Goal: Check status: Check status

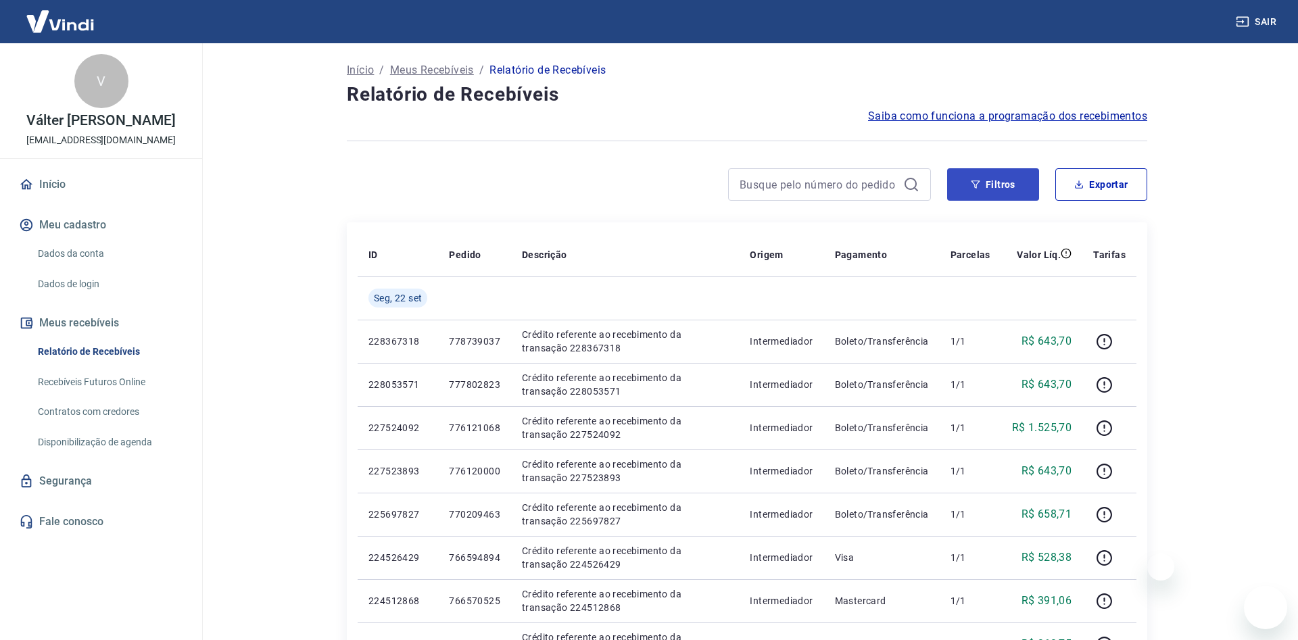
click at [993, 187] on button "Filtros" at bounding box center [993, 184] width 92 height 32
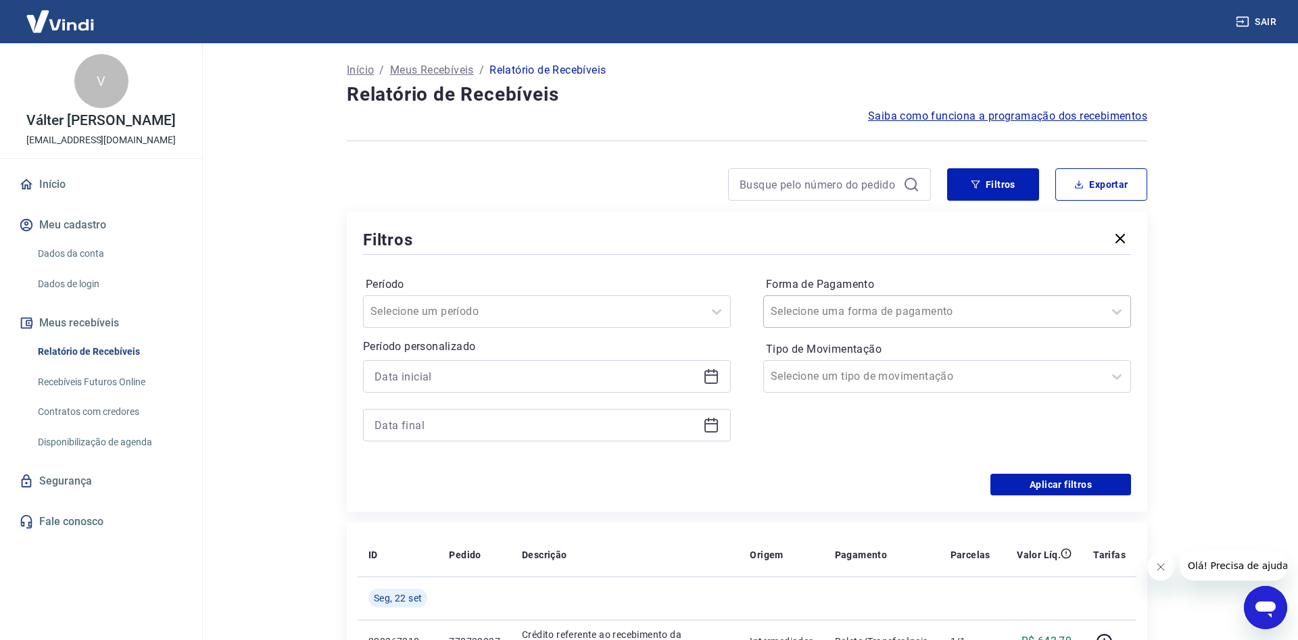
click at [833, 316] on input "Forma de Pagamento" at bounding box center [839, 312] width 137 height 16
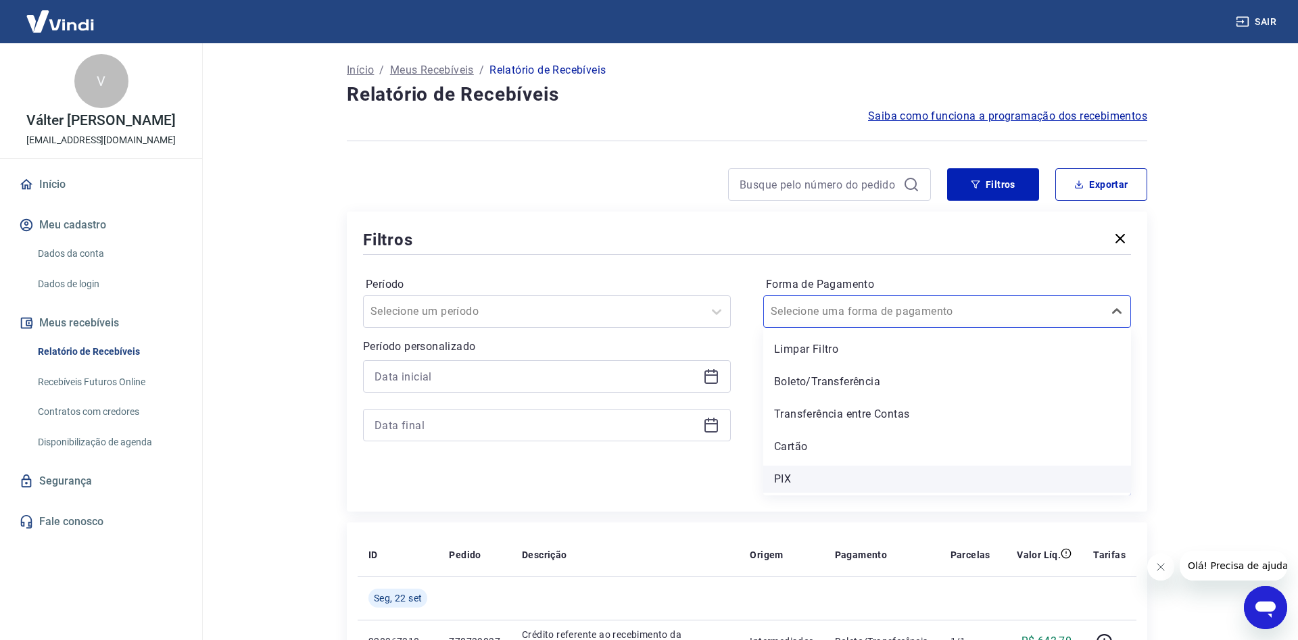
click at [788, 476] on div "PIX" at bounding box center [947, 479] width 368 height 27
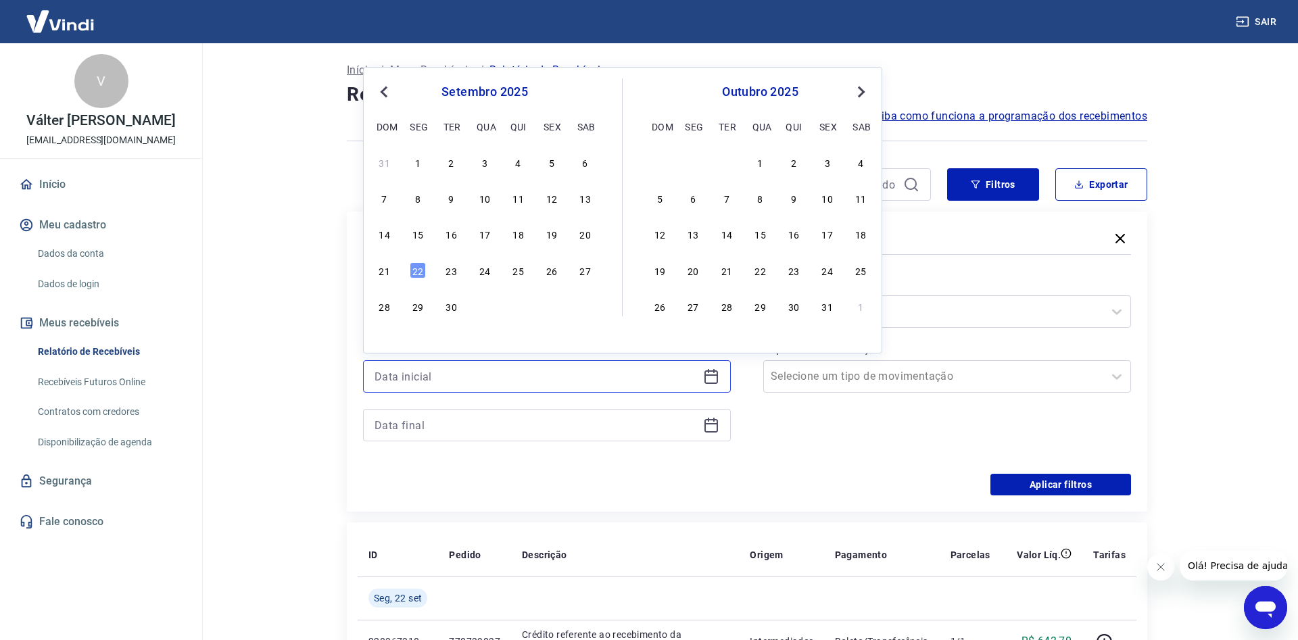
click at [429, 373] on input at bounding box center [536, 376] width 323 height 20
click at [549, 241] on div "19" at bounding box center [552, 234] width 16 height 16
type input "[DATE]"
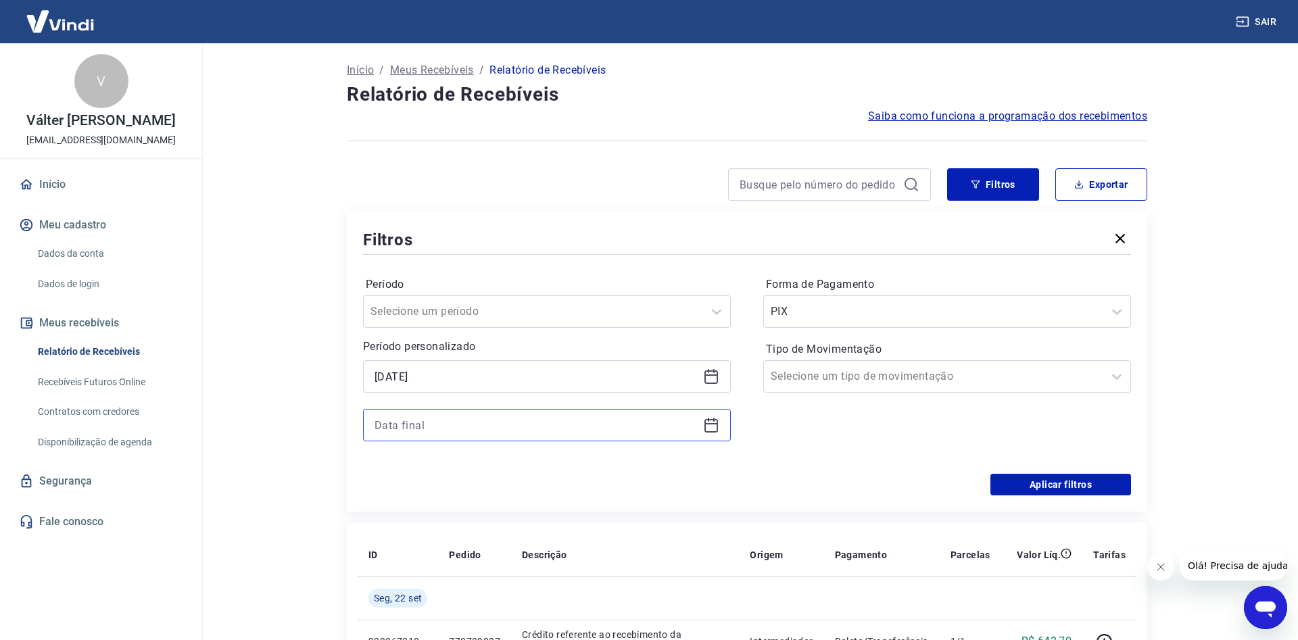
click at [460, 427] on input at bounding box center [536, 425] width 323 height 20
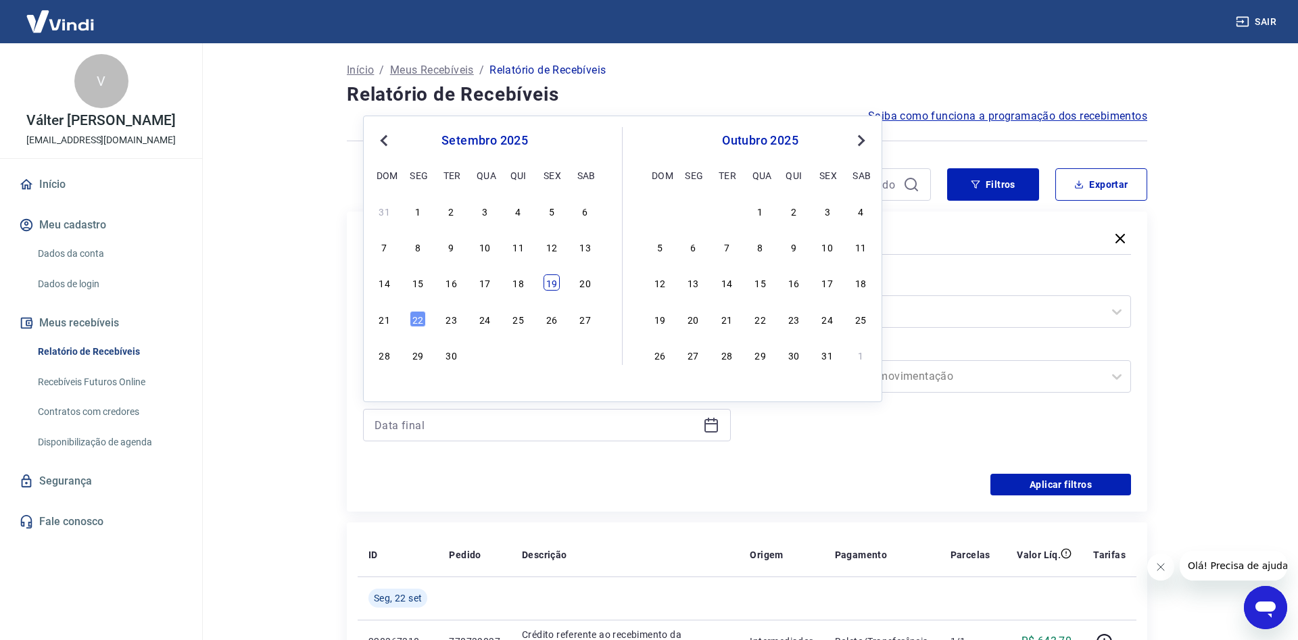
click at [555, 285] on div "19" at bounding box center [552, 282] width 16 height 16
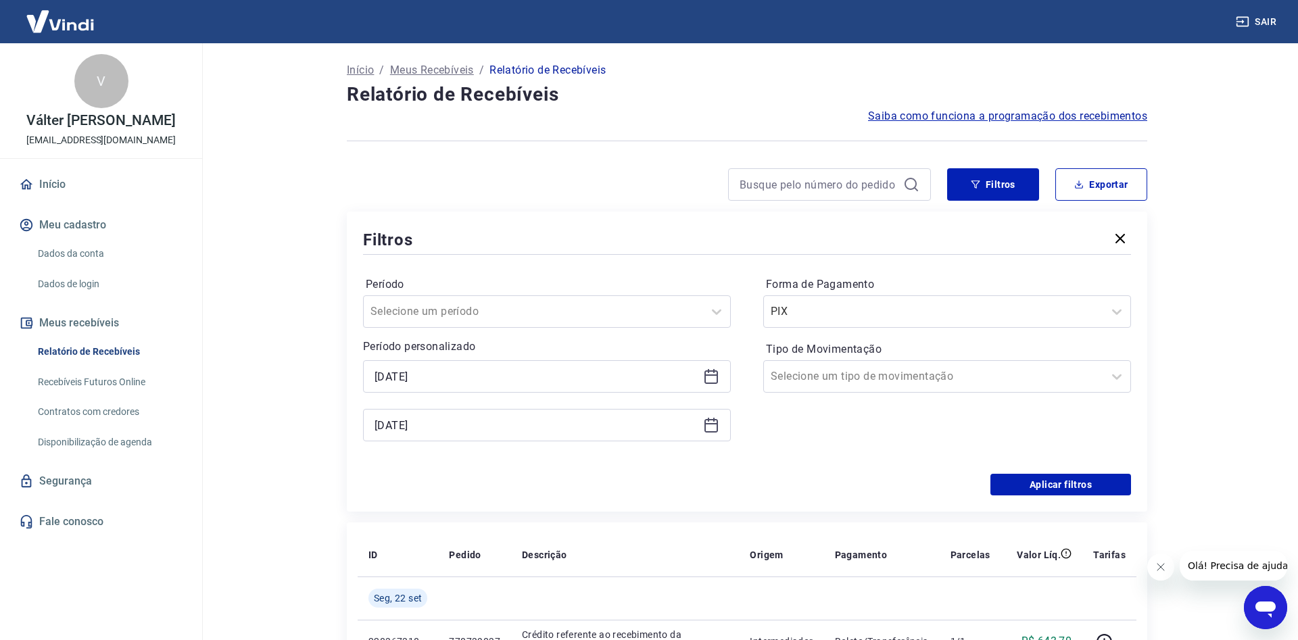
type input "[DATE]"
click at [1083, 483] on button "Aplicar filtros" at bounding box center [1060, 485] width 141 height 22
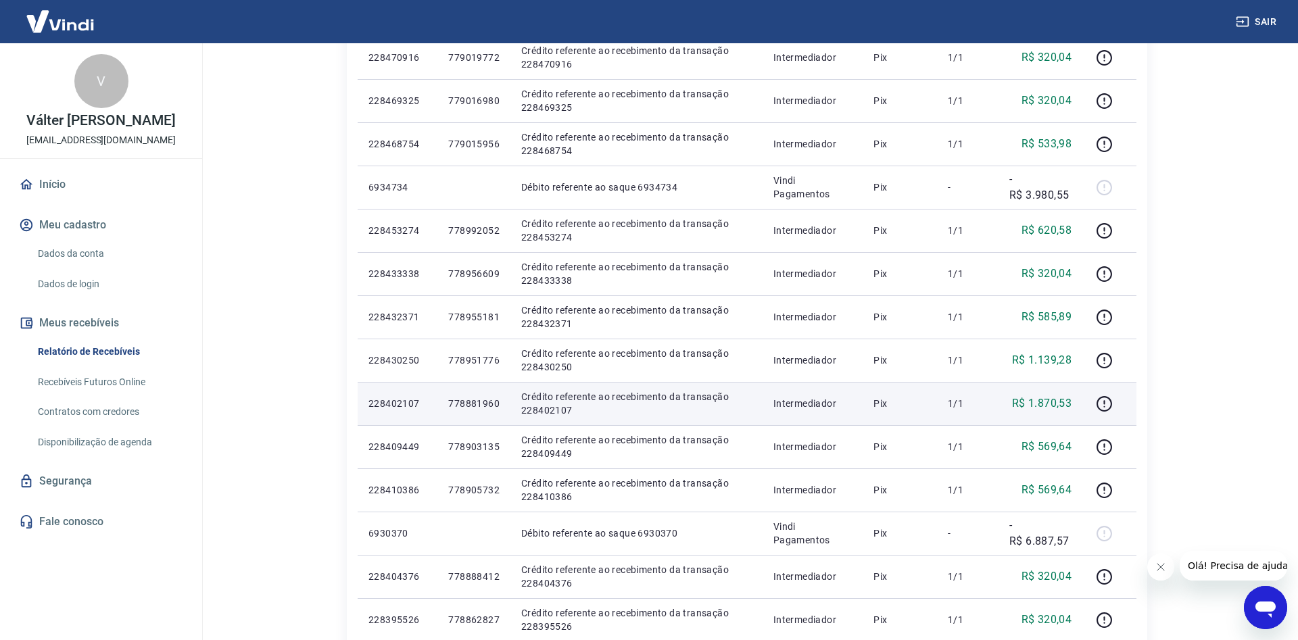
scroll to position [345, 0]
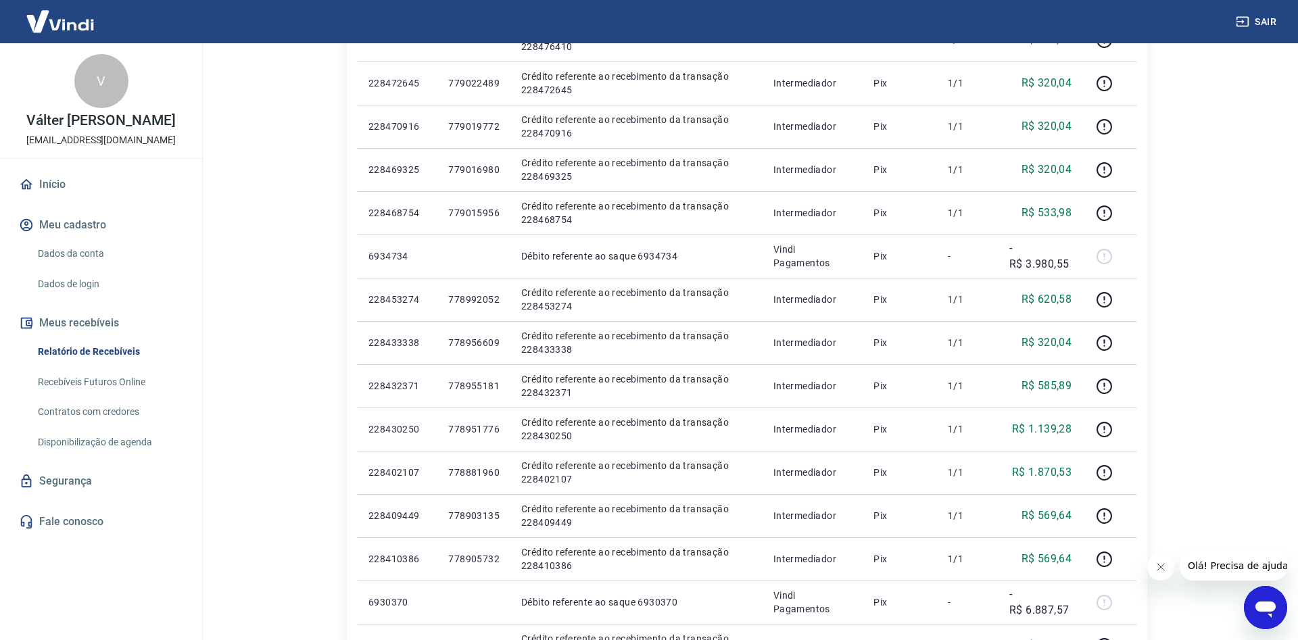
drag, startPoint x: 1168, startPoint y: 294, endPoint x: 1218, endPoint y: 297, distance: 50.1
click at [1169, 294] on div "Início / Meus Recebíveis / Relatório de Recebíveis Relatório de Recebíveis Saib…" at bounding box center [746, 351] width 865 height 1306
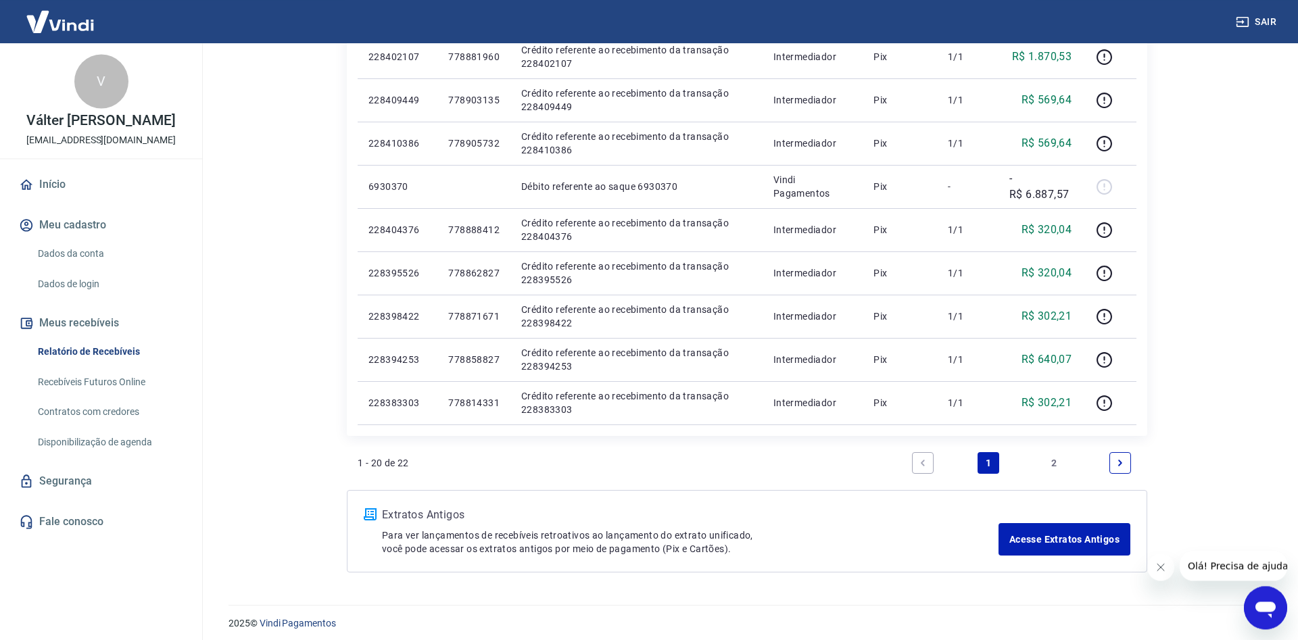
scroll to position [767, 0]
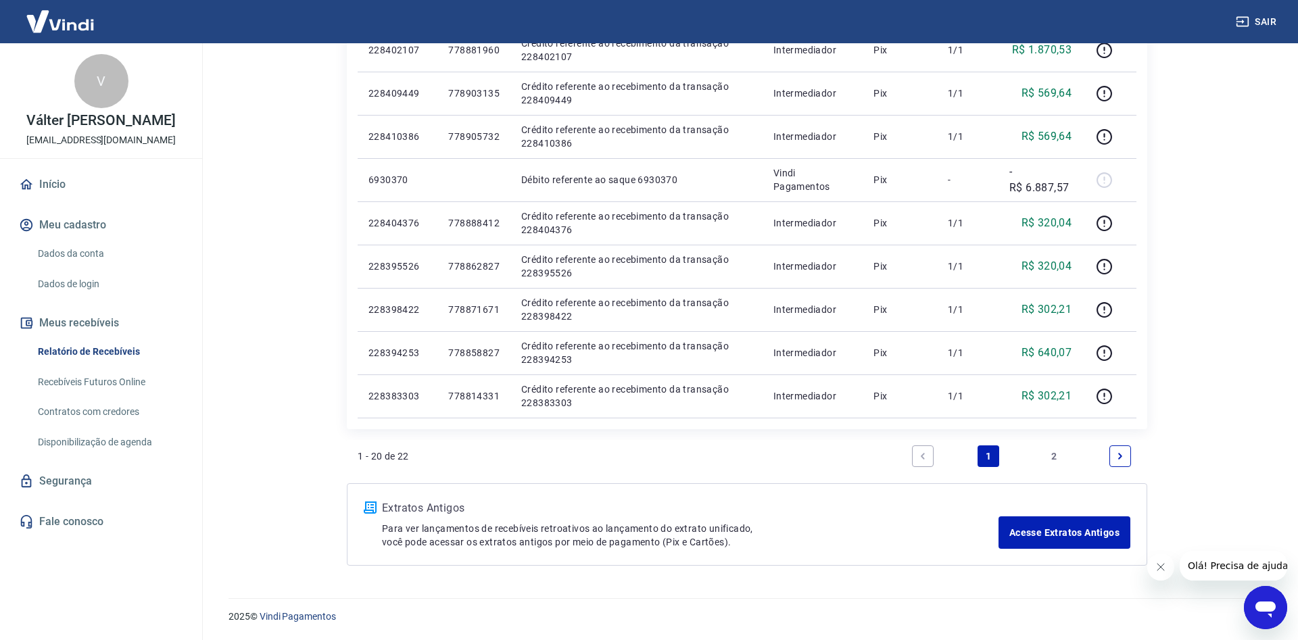
drag, startPoint x: 1051, startPoint y: 452, endPoint x: 1084, endPoint y: 495, distance: 54.5
click at [1052, 453] on link "2" at bounding box center [1055, 456] width 22 height 22
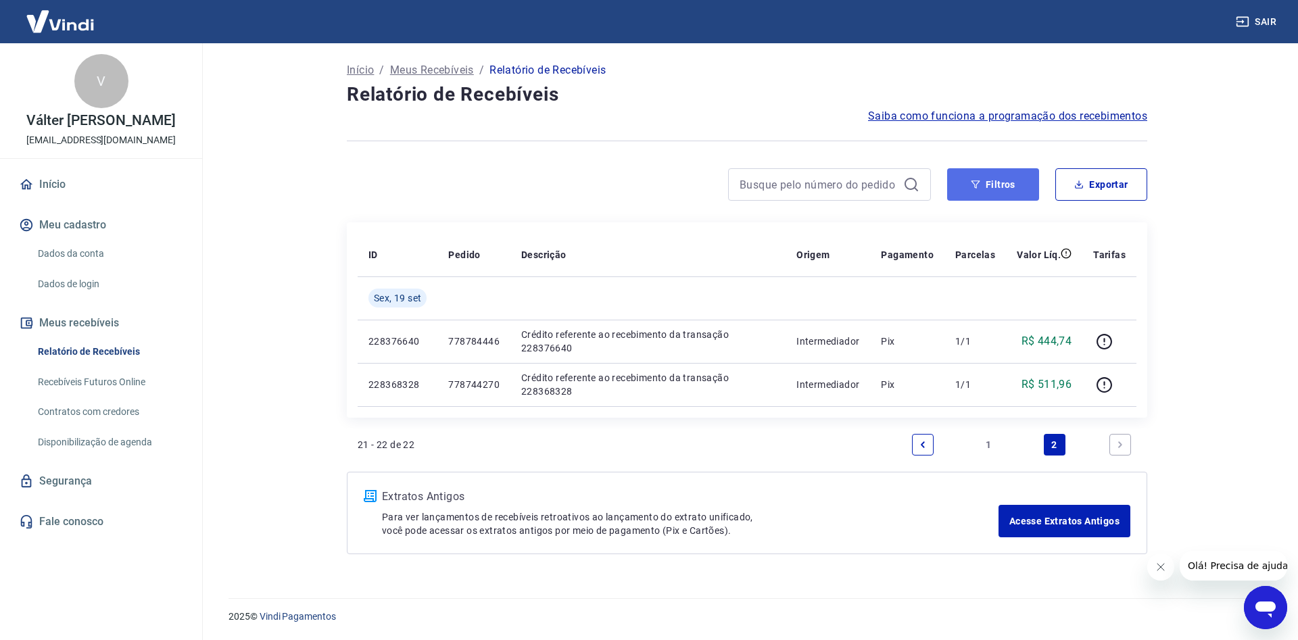
click at [985, 182] on button "Filtros" at bounding box center [993, 184] width 92 height 32
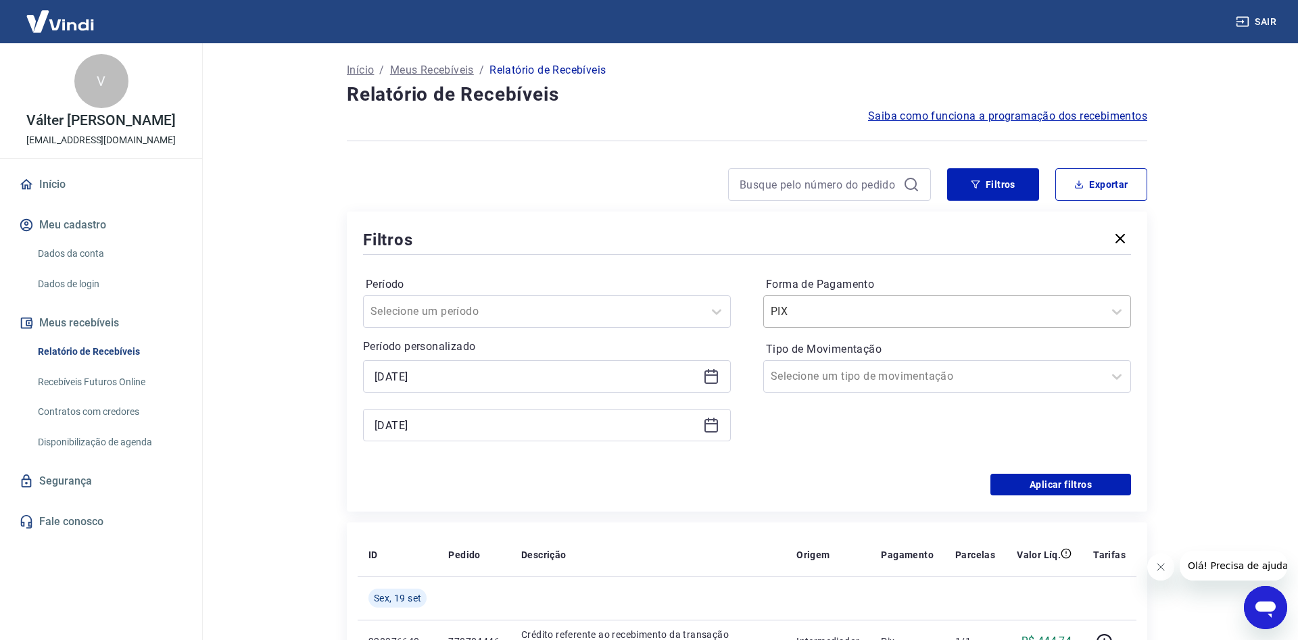
click at [852, 313] on input "Forma de Pagamento" at bounding box center [839, 312] width 137 height 16
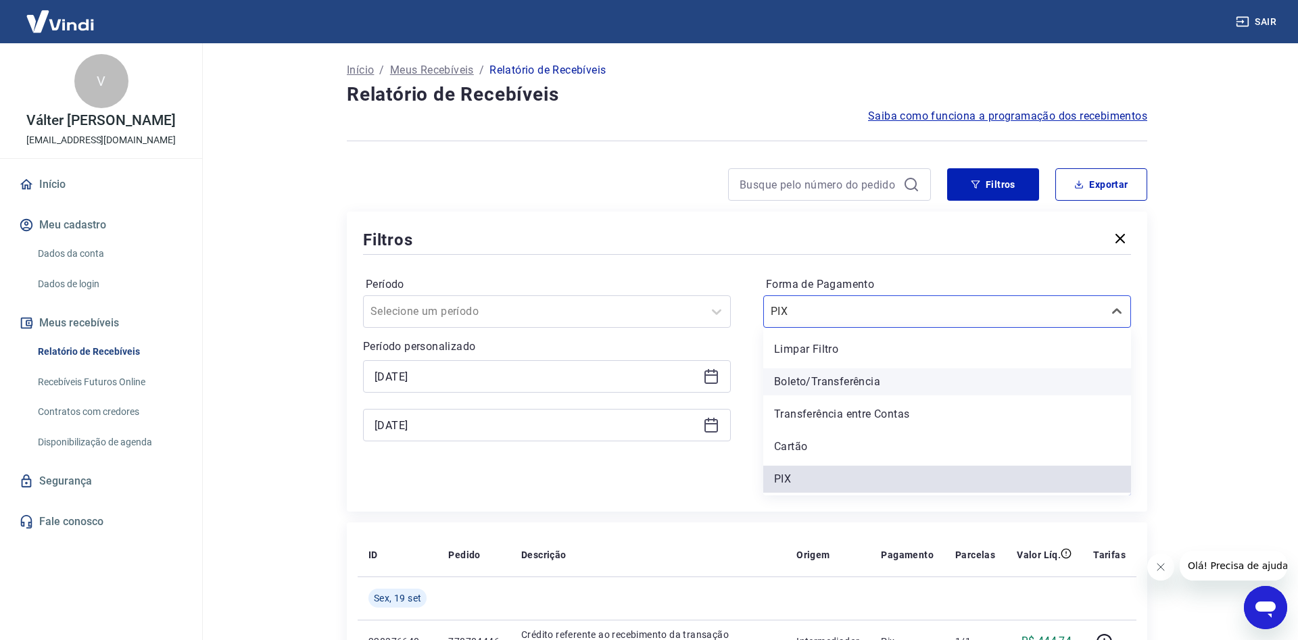
click at [824, 385] on div "Boleto/Transferência" at bounding box center [947, 381] width 368 height 27
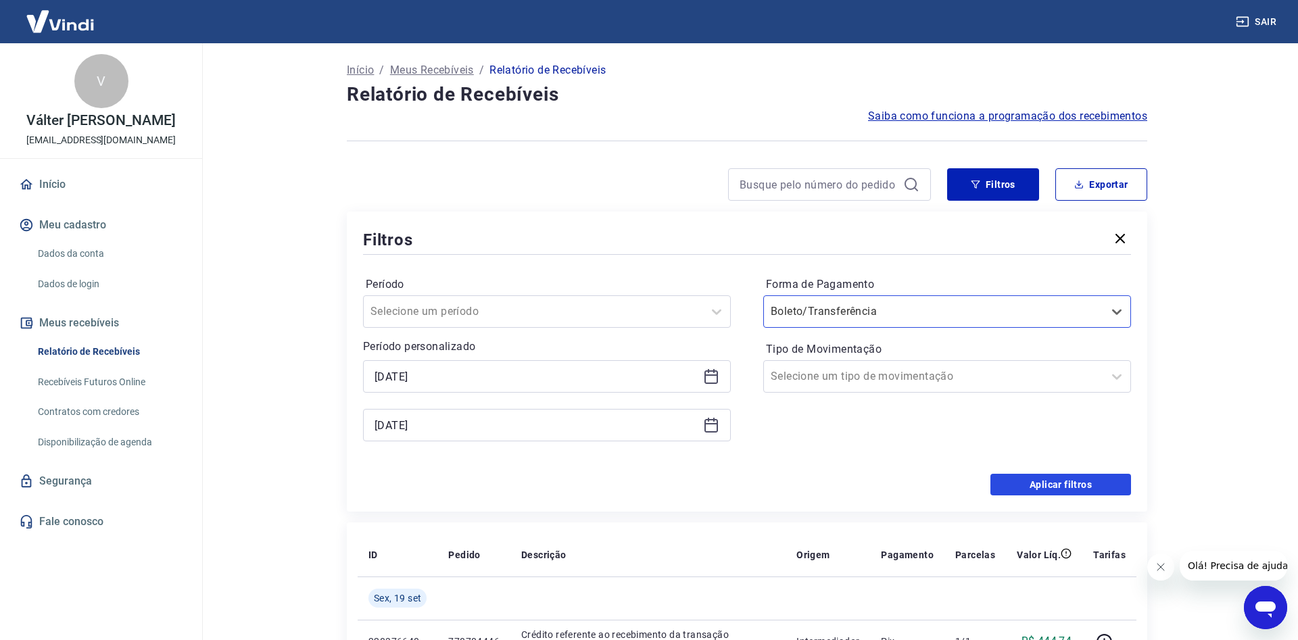
click at [1039, 482] on button "Aplicar filtros" at bounding box center [1060, 485] width 141 height 22
